Goal: Information Seeking & Learning: Compare options

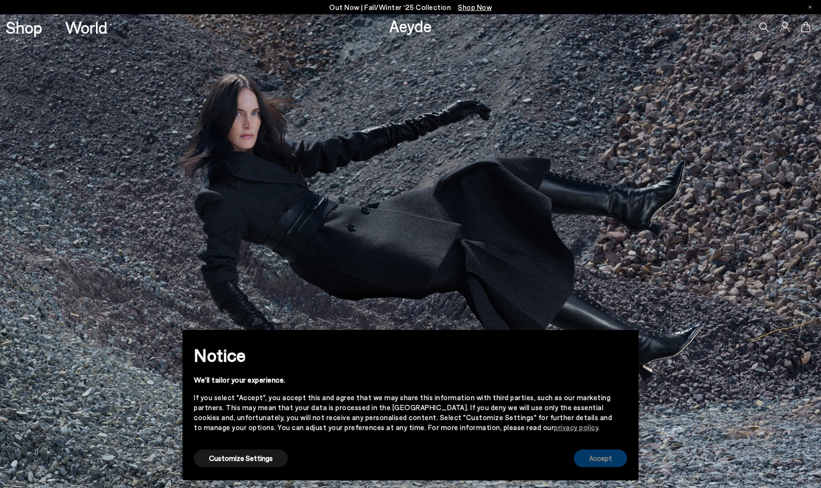
click at [600, 456] on button "Accept" at bounding box center [600, 459] width 53 height 18
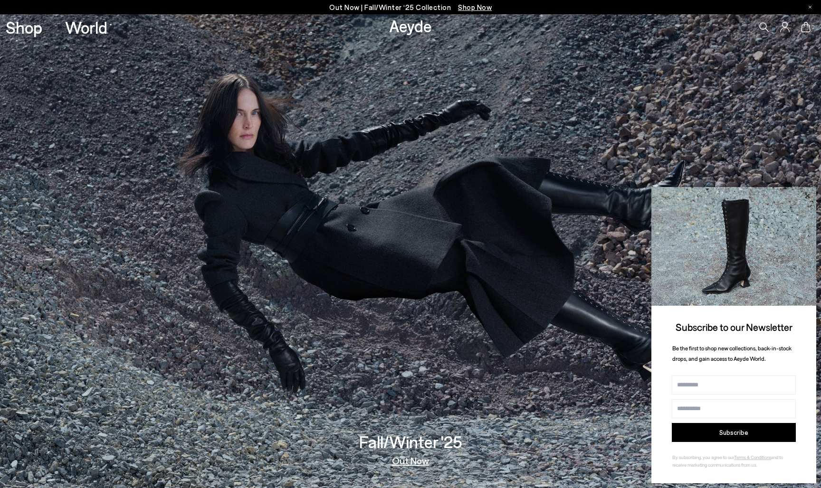
click at [808, 197] on icon at bounding box center [807, 196] width 12 height 12
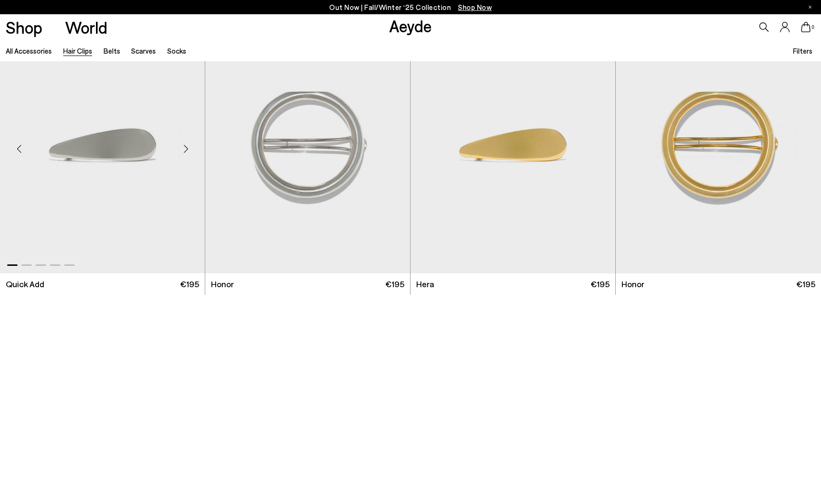
scroll to position [22, 0]
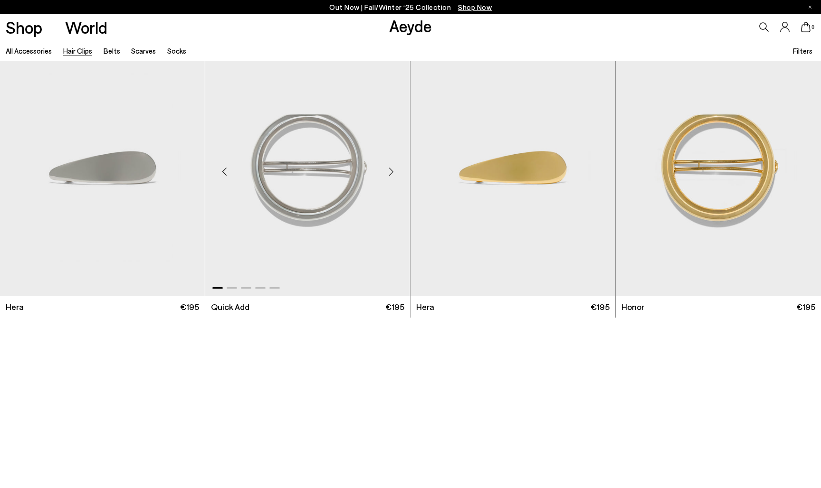
click at [389, 174] on div "Next slide" at bounding box center [391, 171] width 28 height 28
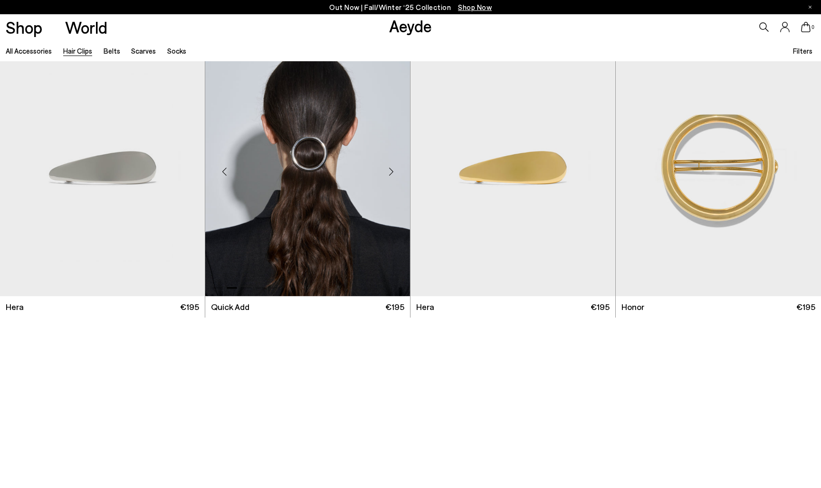
click at [389, 174] on div "Next slide" at bounding box center [391, 171] width 28 height 28
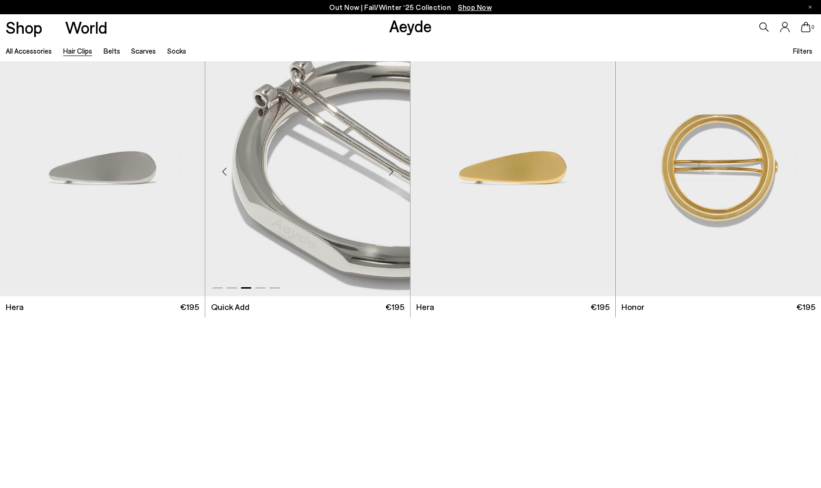
click at [389, 174] on div "Next slide" at bounding box center [391, 171] width 28 height 28
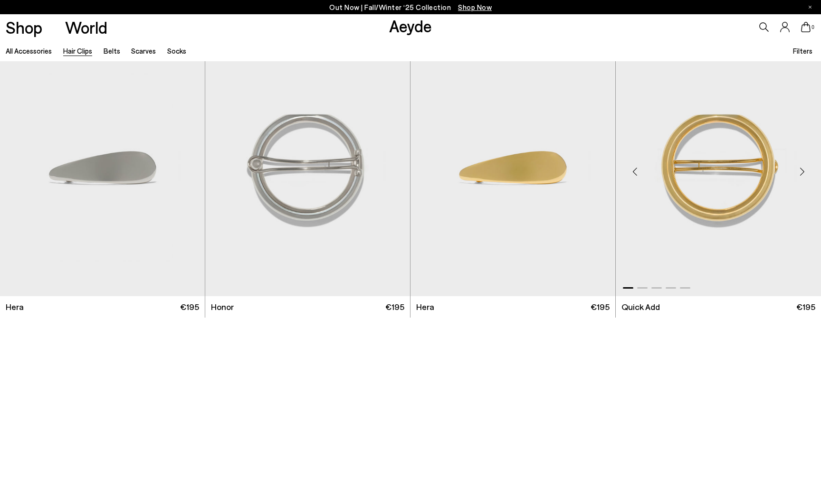
click at [682, 176] on img "1 / 5" at bounding box center [717, 167] width 205 height 257
click at [78, 165] on img "1 / 5" at bounding box center [102, 167] width 205 height 257
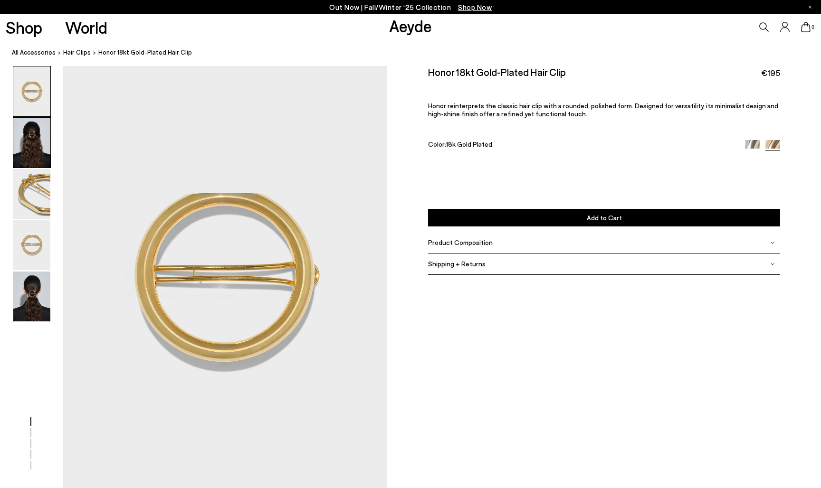
click at [33, 144] on img at bounding box center [31, 143] width 37 height 50
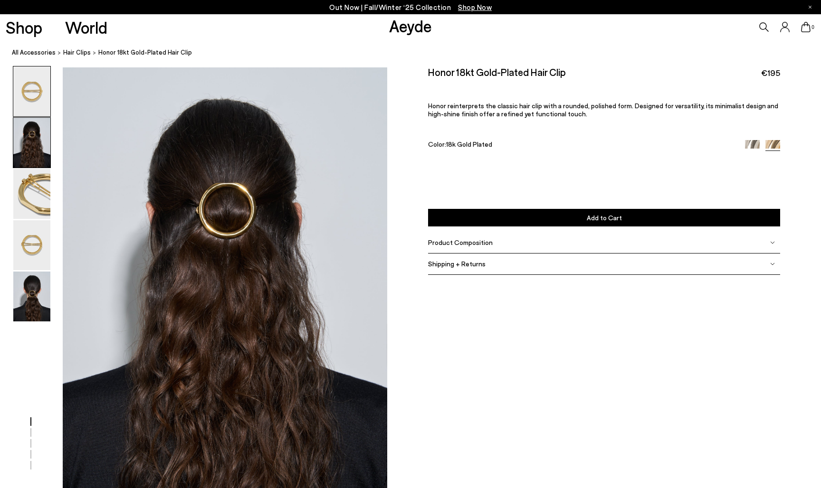
scroll to position [424, 0]
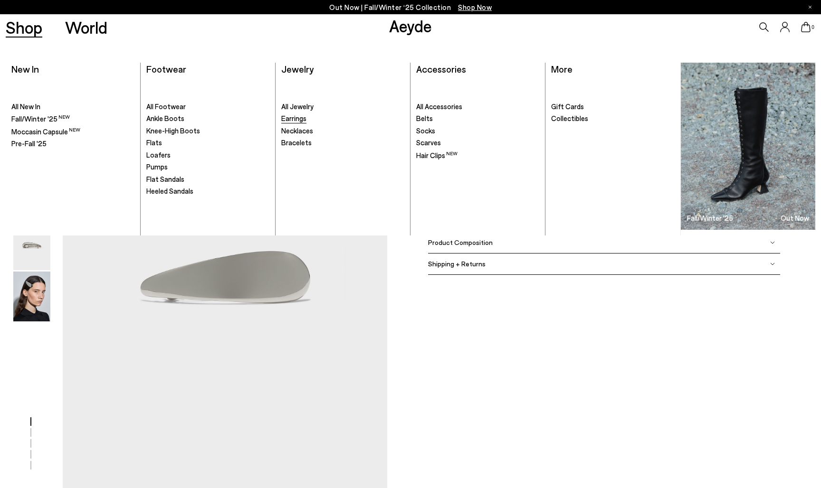
click at [289, 117] on span "Earrings" at bounding box center [293, 118] width 25 height 9
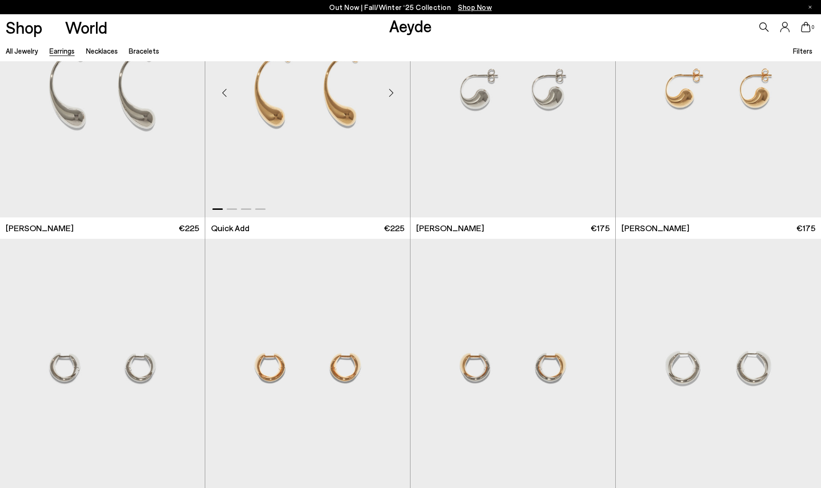
scroll to position [123, 0]
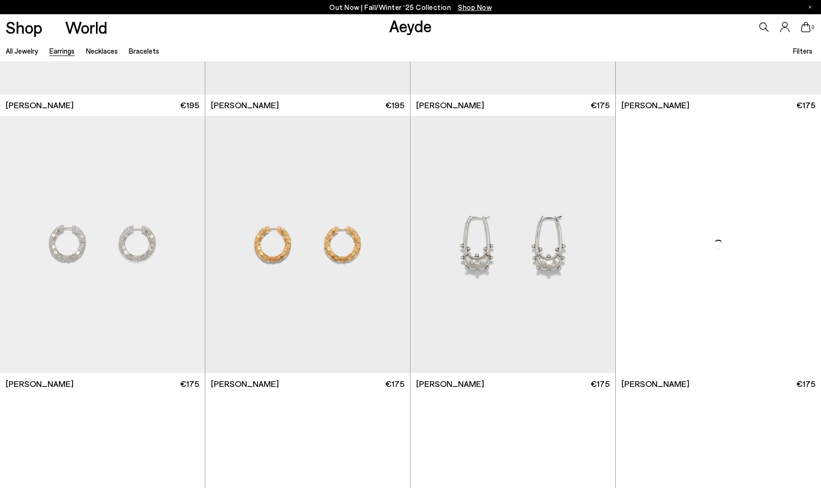
scroll to position [1062, 0]
